Goal: Task Accomplishment & Management: Manage account settings

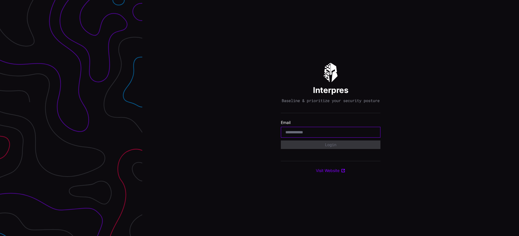
drag, startPoint x: 20, startPoint y: 0, endPoint x: 306, endPoint y: 137, distance: 317.1
click at [306, 135] on input "email" at bounding box center [330, 132] width 90 height 5
type input "**********"
click at [330, 146] on button "Login" at bounding box center [330, 145] width 91 height 8
